Goal: Navigation & Orientation: Go to known website

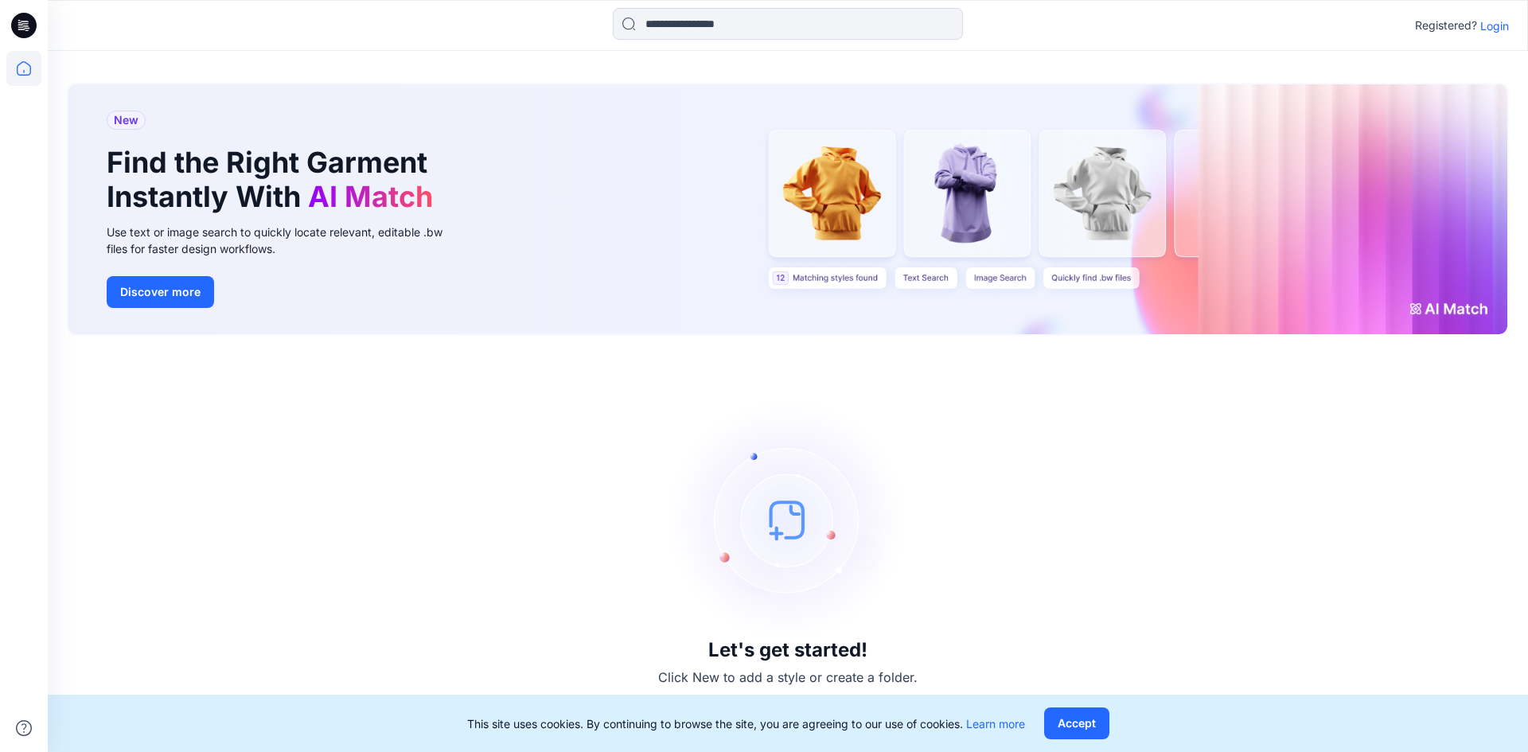
click at [1499, 27] on p "Login" at bounding box center [1494, 26] width 29 height 17
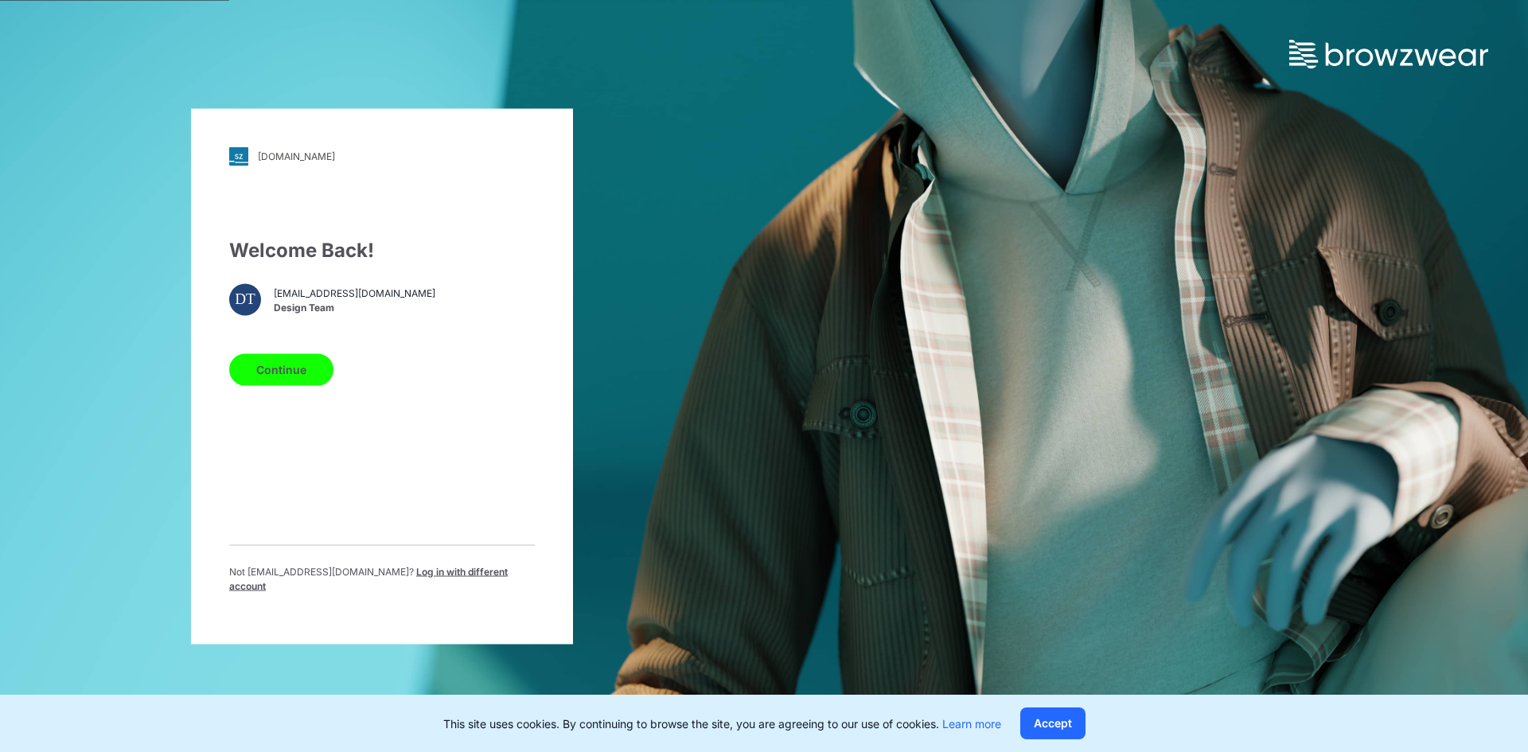
click at [288, 385] on button "Continue" at bounding box center [281, 369] width 104 height 32
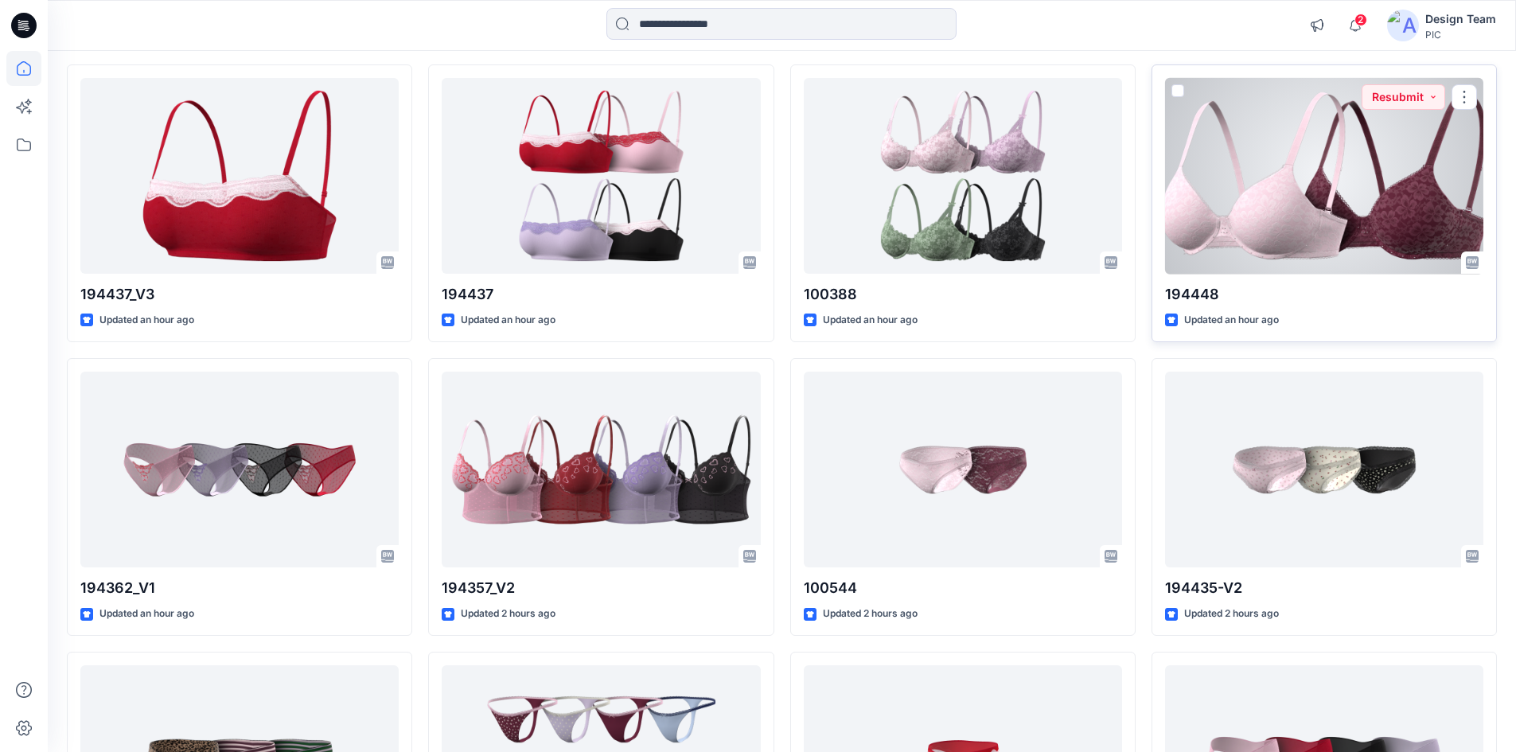
scroll to position [80, 0]
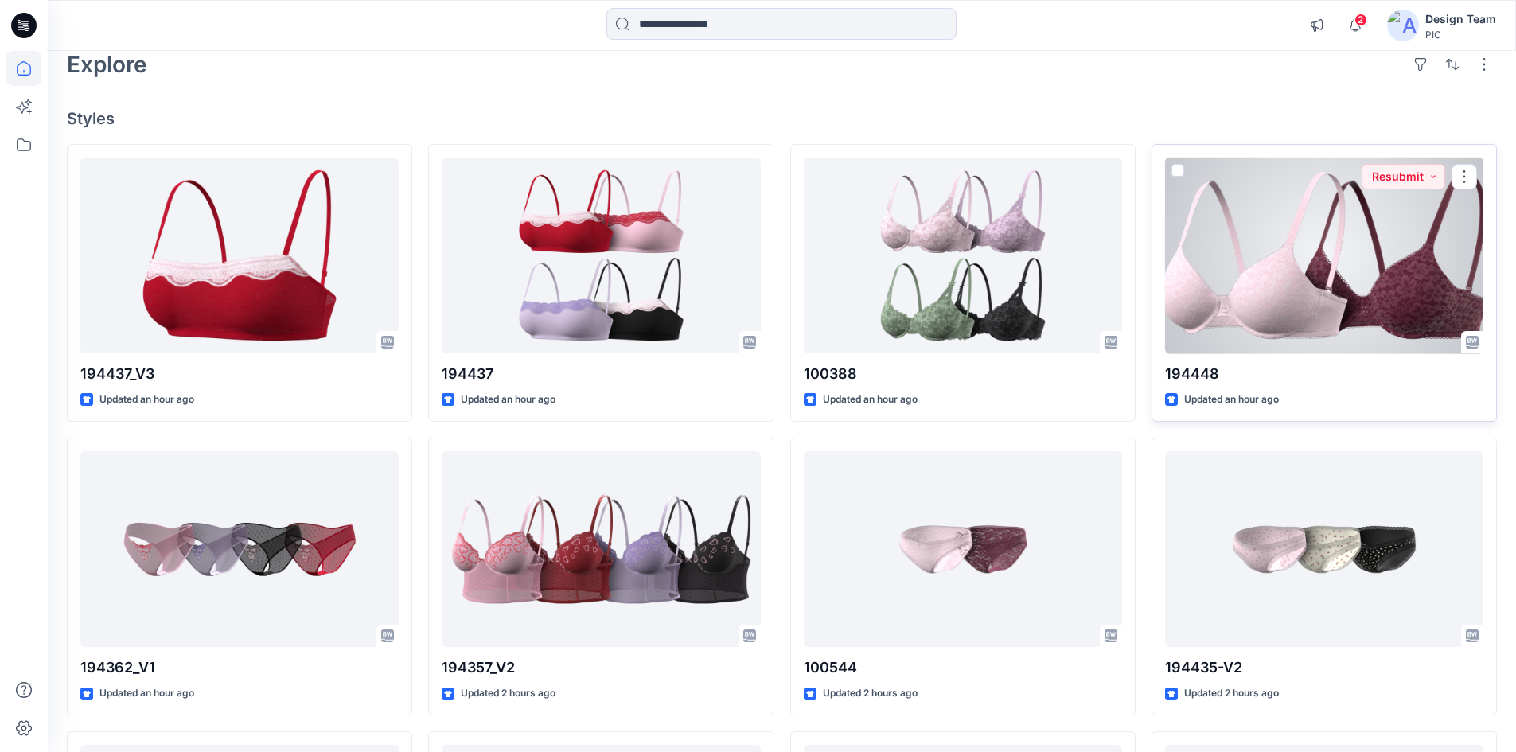
click at [1249, 245] on div at bounding box center [1324, 256] width 318 height 197
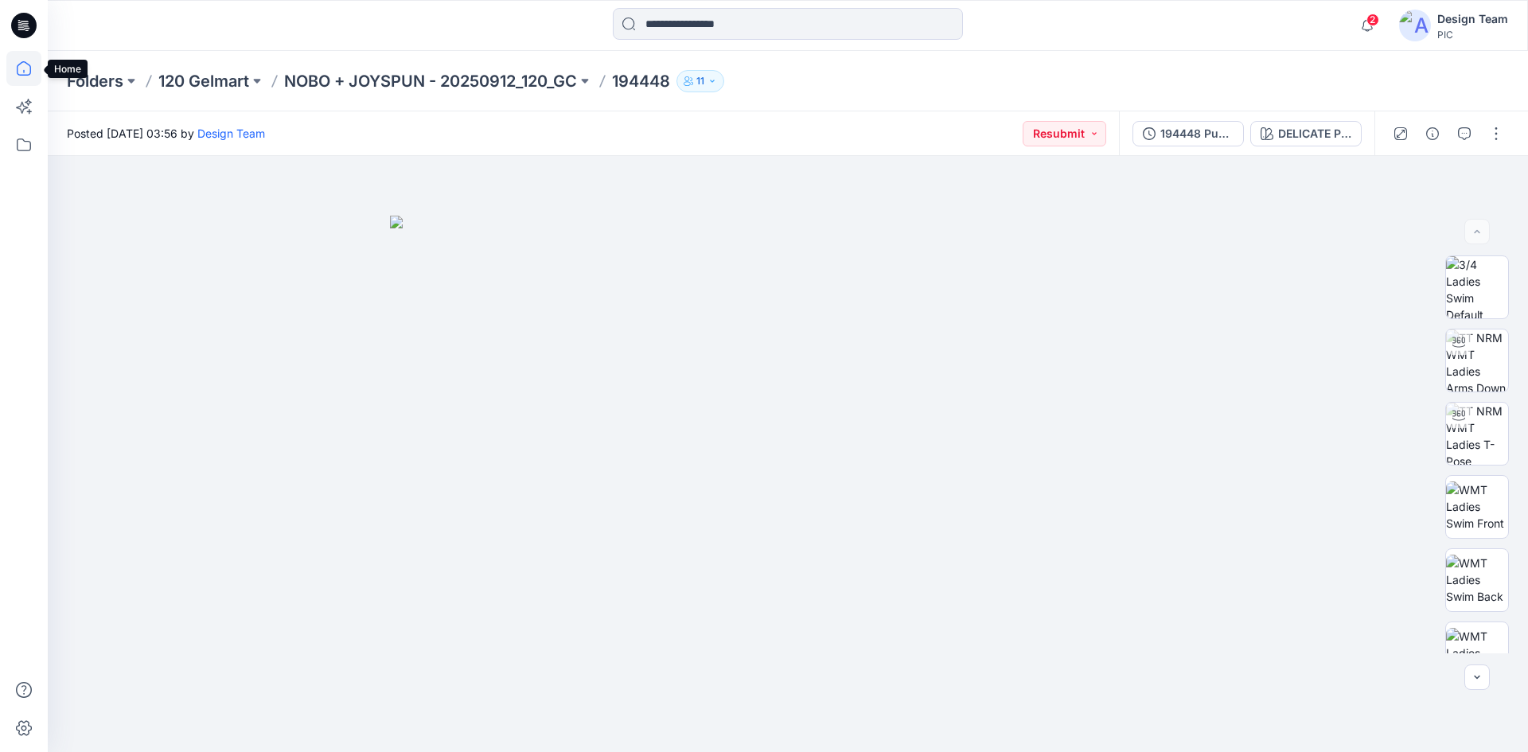
click at [19, 65] on icon at bounding box center [24, 68] width 14 height 14
